Goal: Use online tool/utility: Utilize a website feature to perform a specific function

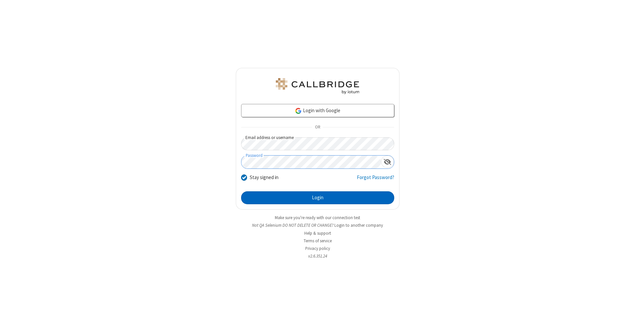
click at [318, 198] on button "Login" at bounding box center [317, 197] width 153 height 13
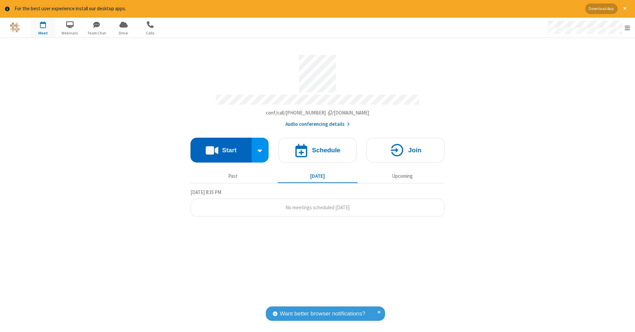
click at [221, 147] on button "Start" at bounding box center [221, 150] width 61 height 25
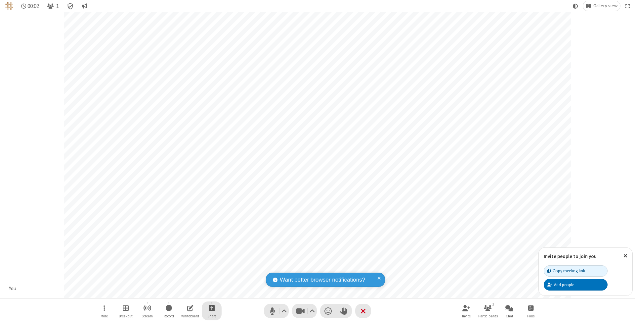
click at [211, 307] on span "Start sharing" at bounding box center [212, 307] width 6 height 8
click at [185, 292] on span "Share my screen" at bounding box center [185, 293] width 8 height 6
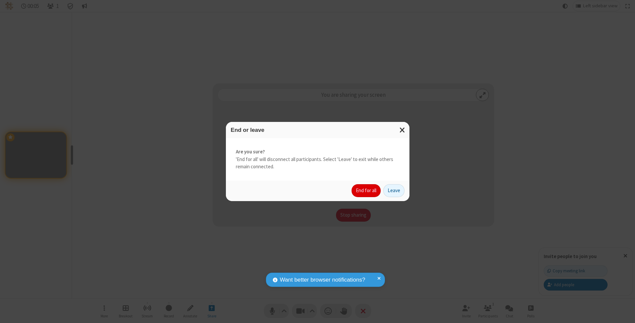
click at [367, 190] on button "End for all" at bounding box center [366, 190] width 29 height 13
